Goal: Transaction & Acquisition: Purchase product/service

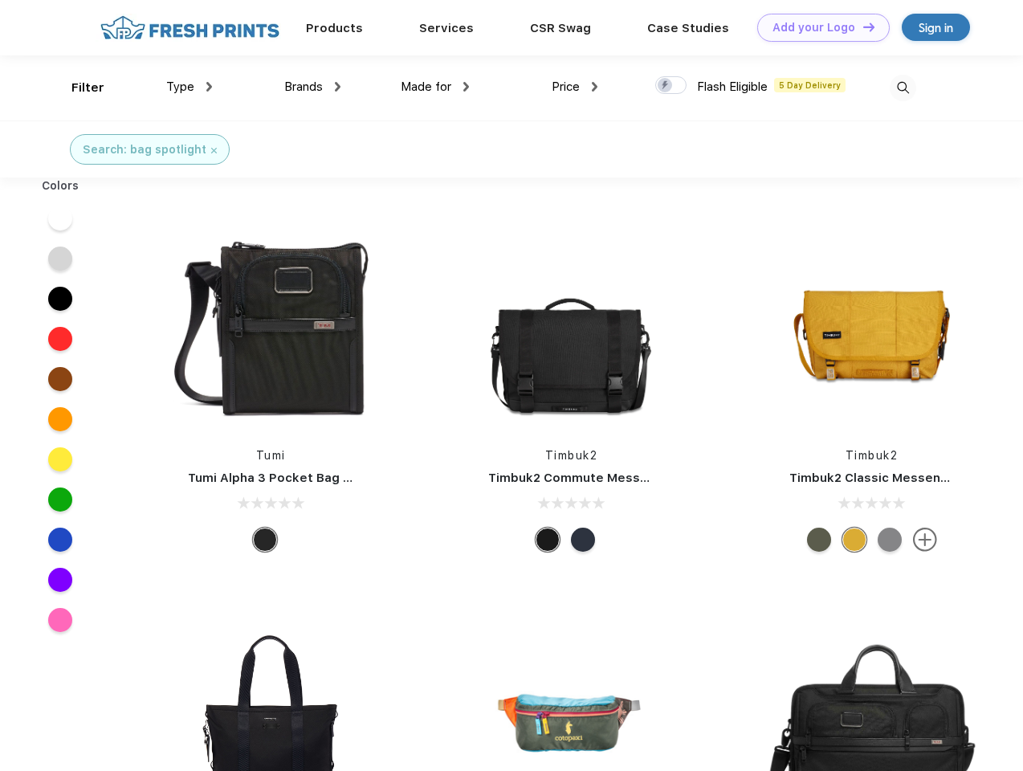
click at [818, 27] on link "Add your Logo Design Tool" at bounding box center [824, 28] width 133 height 28
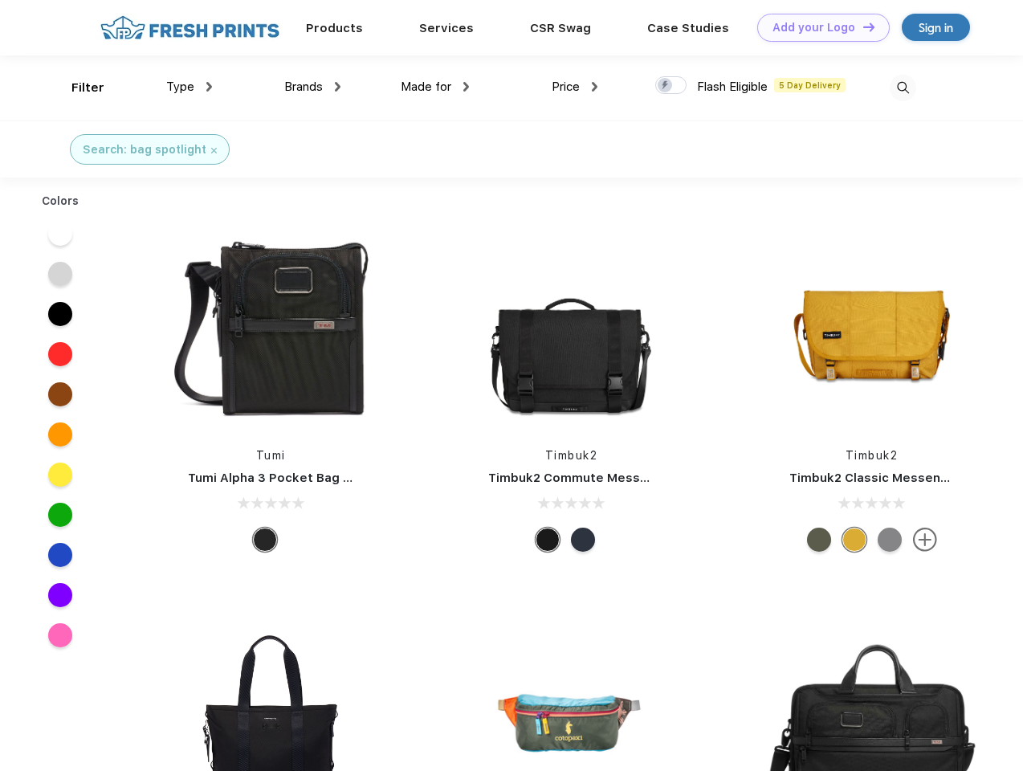
click at [0, 0] on div "Design Tool" at bounding box center [0, 0] width 0 height 0
click at [862, 27] on link "Add your Logo Design Tool" at bounding box center [824, 28] width 133 height 28
click at [77, 88] on div "Filter" at bounding box center [87, 88] width 33 height 18
click at [190, 87] on span "Type" at bounding box center [180, 87] width 28 height 14
click at [312, 87] on span "Brands" at bounding box center [303, 87] width 39 height 14
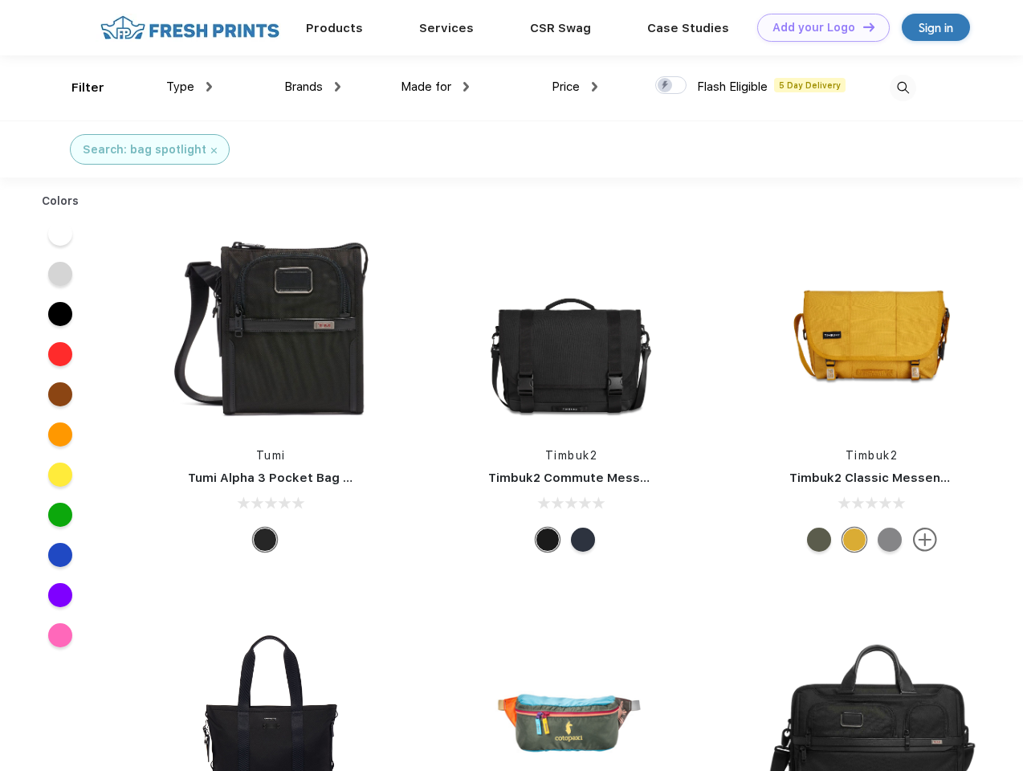
click at [435, 87] on span "Made for" at bounding box center [426, 87] width 51 height 14
click at [575, 87] on span "Price" at bounding box center [566, 87] width 28 height 14
click at [672, 86] on div at bounding box center [671, 85] width 31 height 18
click at [666, 86] on input "checkbox" at bounding box center [661, 81] width 10 height 10
click at [903, 88] on img at bounding box center [903, 88] width 27 height 27
